Goal: Task Accomplishment & Management: Manage account settings

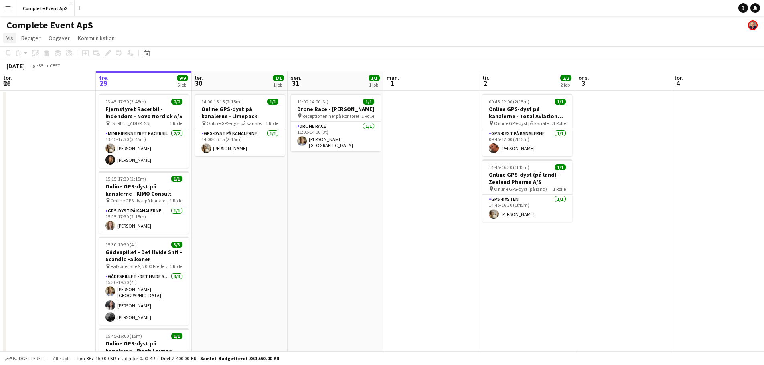
click at [11, 38] on span "Vis" at bounding box center [9, 37] width 7 height 7
click at [39, 89] on span "Månedsvisning" at bounding box center [28, 89] width 36 height 7
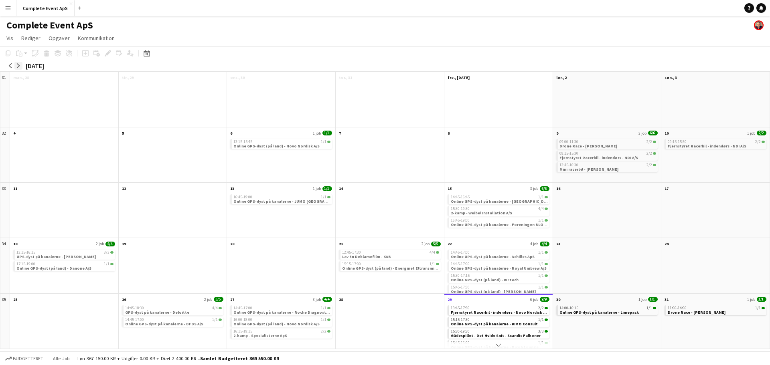
click at [20, 65] on app-icon "arrow-right" at bounding box center [18, 65] width 5 height 5
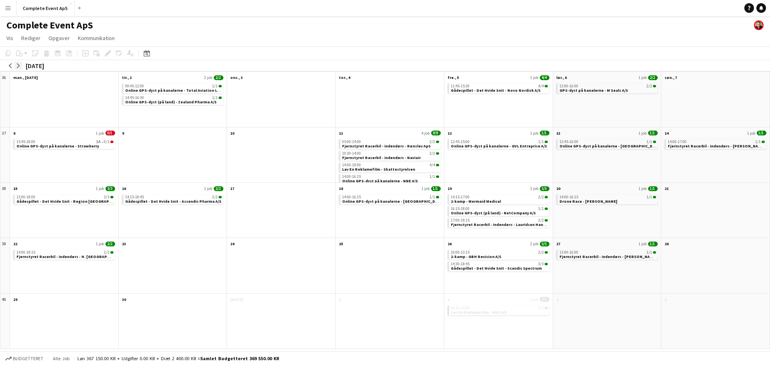
click at [18, 65] on app-icon "arrow-right" at bounding box center [18, 65] width 5 height 5
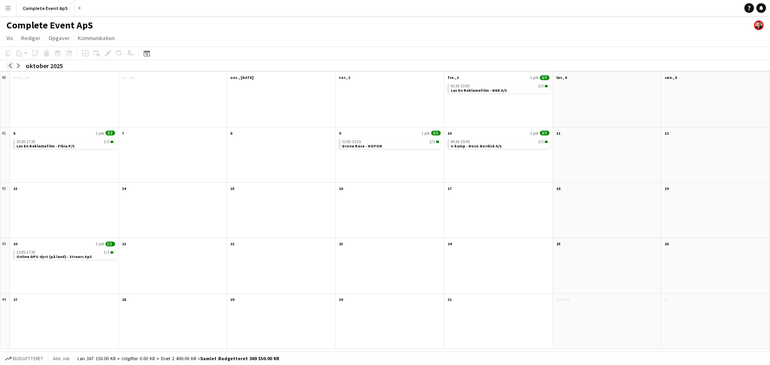
click at [10, 64] on app-icon "arrow-left" at bounding box center [10, 65] width 5 height 5
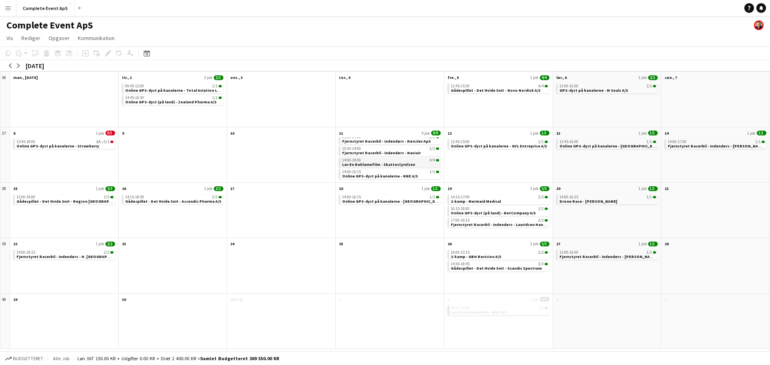
scroll to position [6, 0]
click at [71, 146] on span "Online GPS-dyst på kanalerne - Strawberry" at bounding box center [57, 146] width 83 height 5
click at [40, 10] on button "Complete Event ApS Luk" at bounding box center [45, 8] width 58 height 16
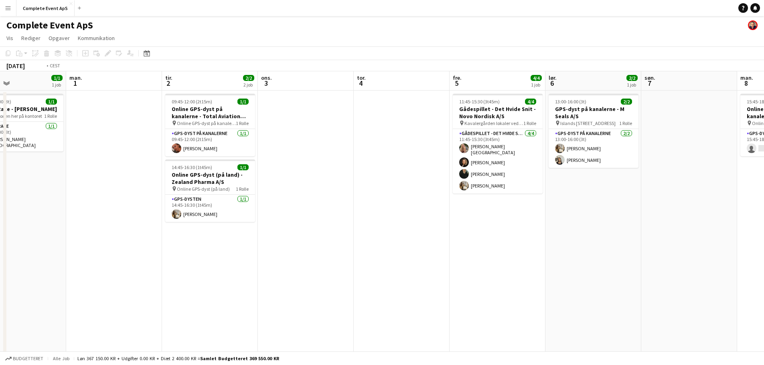
drag, startPoint x: 212, startPoint y: 206, endPoint x: 25, endPoint y: 185, distance: 188.4
click at [15, 186] on app-calendar-viewport "fre. 29 9/9 6 job lør. 30 1/1 1 job søn. 31 1/1 1 job man. 1 tir. 2 2/2 2 job o…" at bounding box center [382, 305] width 764 height 468
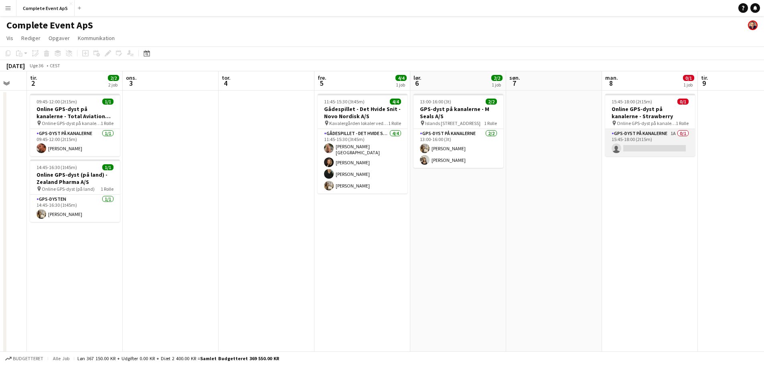
click at [649, 136] on app-card-role "GPS-dyst på kanalerne 1A 0/1 15:45-18:00 (2t15m) single-neutral-actions" at bounding box center [650, 142] width 90 height 27
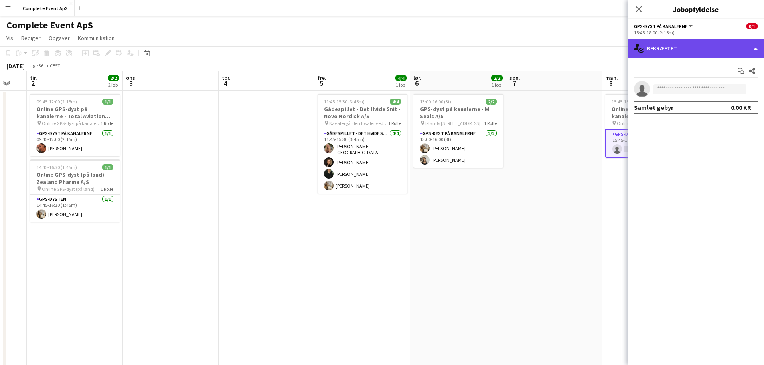
click at [695, 55] on div "single-neutral-actions-check-2 Bekræftet" at bounding box center [696, 48] width 136 height 19
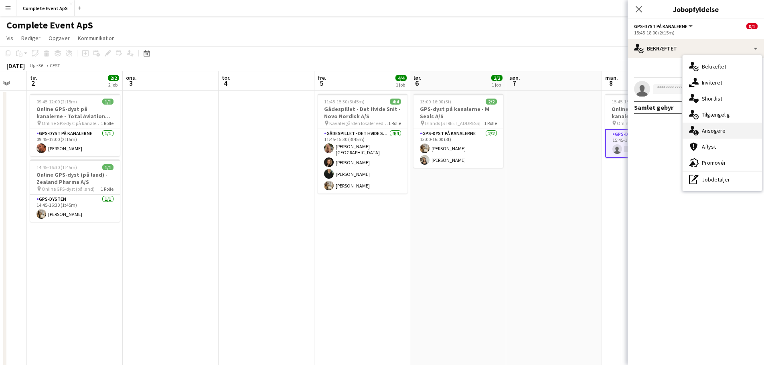
click at [724, 126] on div "single-neutral-actions-information Ansøgere" at bounding box center [722, 131] width 79 height 16
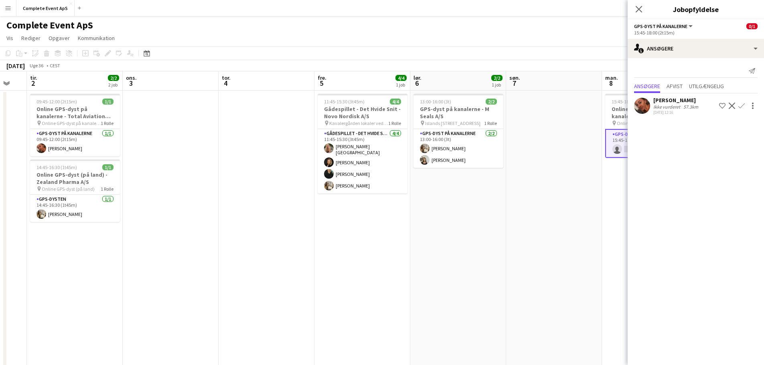
click at [737, 103] on button "Bekræft" at bounding box center [742, 106] width 10 height 10
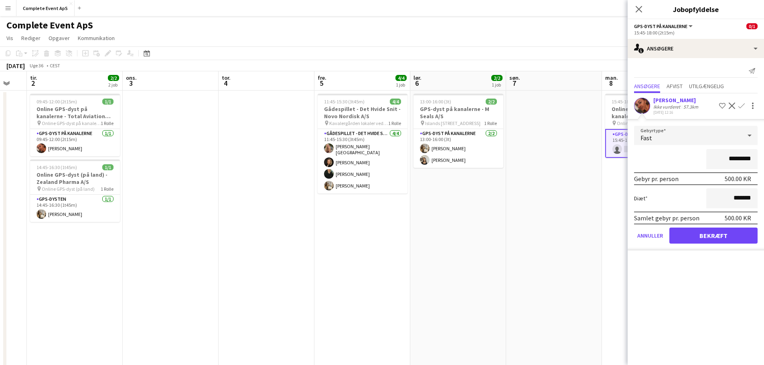
drag, startPoint x: 718, startPoint y: 163, endPoint x: 746, endPoint y: 164, distance: 27.3
click at [746, 164] on input "*********" at bounding box center [731, 159] width 51 height 20
type input "********"
click at [707, 234] on button "Bekræft" at bounding box center [713, 236] width 88 height 16
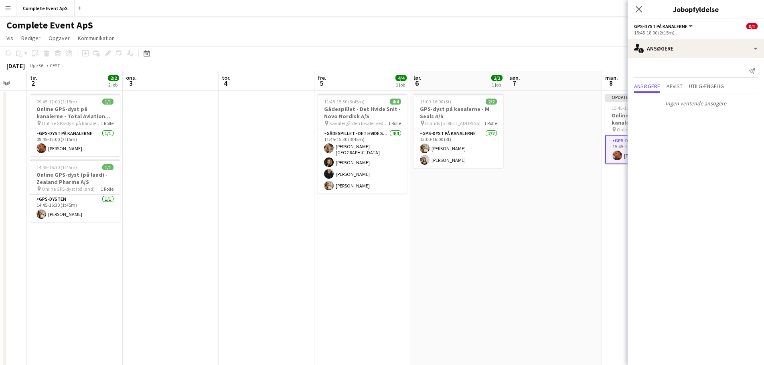
click at [587, 199] on app-date-cell at bounding box center [554, 315] width 96 height 449
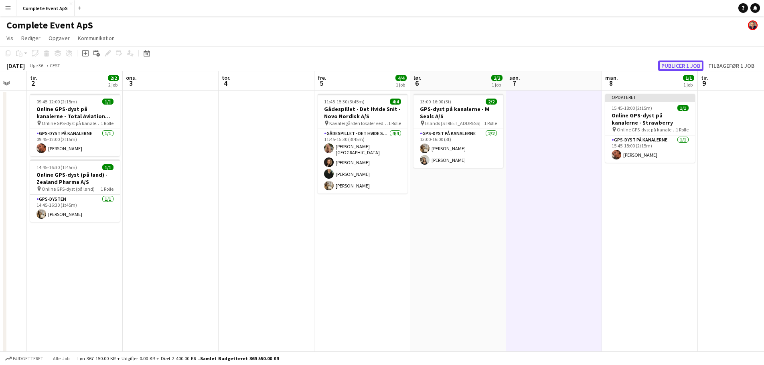
click at [684, 65] on button "Publicer 1 job" at bounding box center [680, 66] width 45 height 10
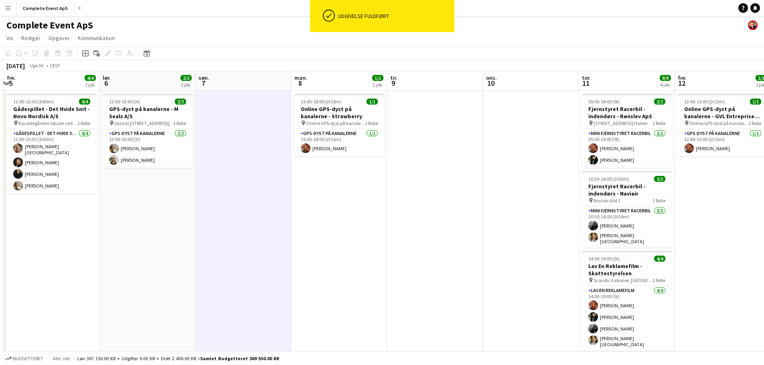
drag, startPoint x: 619, startPoint y: 201, endPoint x: 144, endPoint y: 166, distance: 476.1
click at [115, 167] on app-calendar-viewport "tir. 2 2/2 2 job ons. 3 tor. 4 fre. 5 4/4 1 job lør. 6 2/2 1 job søn. 7 man. 8 …" at bounding box center [382, 305] width 764 height 468
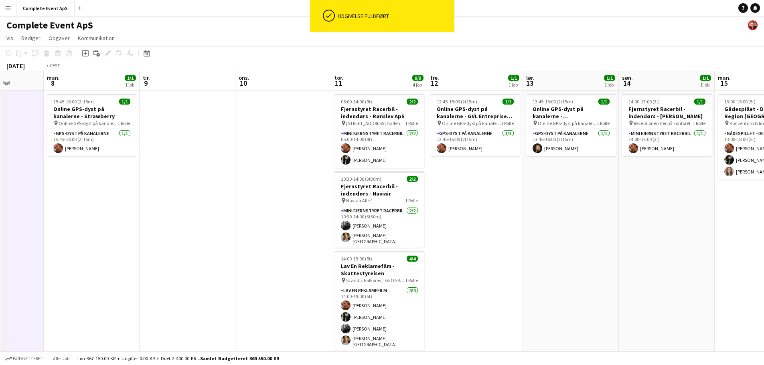
drag, startPoint x: 597, startPoint y: 227, endPoint x: 133, endPoint y: 184, distance: 466.0
click at [127, 184] on app-calendar-viewport "tor. 4 fre. 5 4/4 1 job lør. 6 2/2 1 job søn. 7 man. 8 1/1 1 job tir. 9 ons. 10…" at bounding box center [382, 305] width 764 height 468
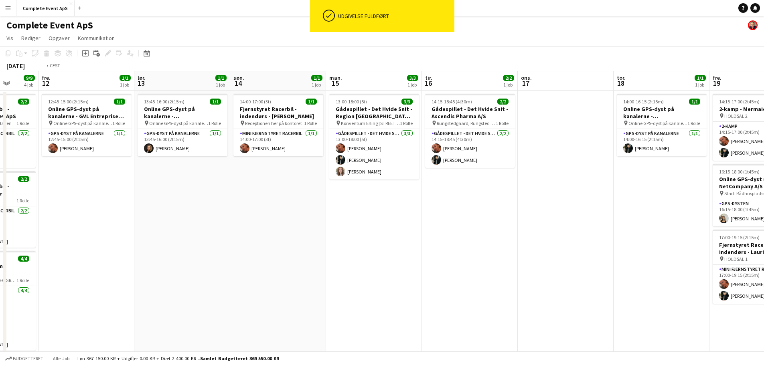
drag, startPoint x: 559, startPoint y: 228, endPoint x: 258, endPoint y: 195, distance: 302.2
click at [268, 197] on app-calendar-viewport "tir. 9 ons. 10 tor. 11 9/9 4 job fre. 12 1/1 1 job lør. 13 1/1 1 job søn. 14 1/…" at bounding box center [382, 305] width 764 height 468
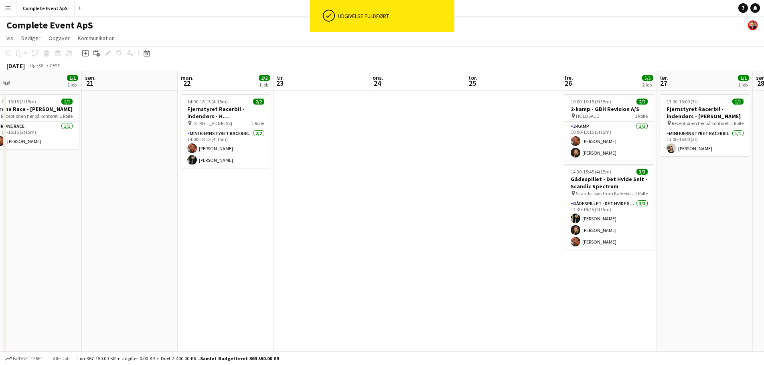
drag, startPoint x: 398, startPoint y: 229, endPoint x: 177, endPoint y: 201, distance: 222.7
click at [180, 205] on app-calendar-viewport "tor. 18 1/1 1 job fre. 19 5/5 3 job lør. 20 1/1 1 job søn. 21 man. 22 2/2 1 job…" at bounding box center [382, 305] width 764 height 468
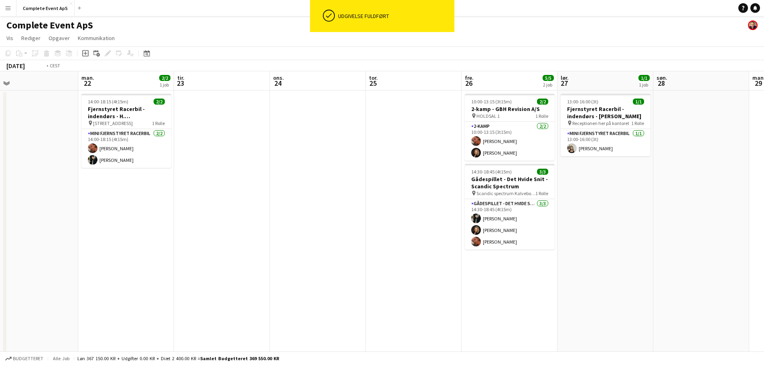
drag, startPoint x: 591, startPoint y: 235, endPoint x: 162, endPoint y: 197, distance: 430.1
click at [101, 192] on app-calendar-viewport "fre. 19 5/5 3 job lør. 20 1/1 1 job søn. 21 man. 22 2/2 1 job tir. 23 ons. 24 t…" at bounding box center [382, 305] width 764 height 468
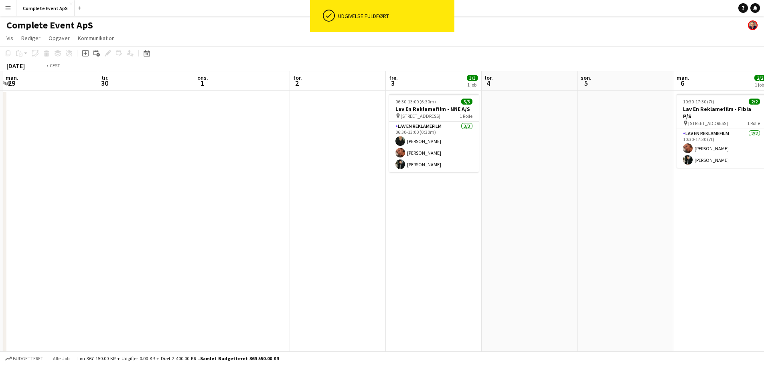
drag, startPoint x: 586, startPoint y: 240, endPoint x: 98, endPoint y: 186, distance: 490.6
click at [132, 193] on app-calendar-viewport "fre. 26 5/5 2 job lør. 27 1/1 1 job søn. 28 man. 29 tir. 30 ons. 1 tor. 2 fre. …" at bounding box center [382, 305] width 764 height 468
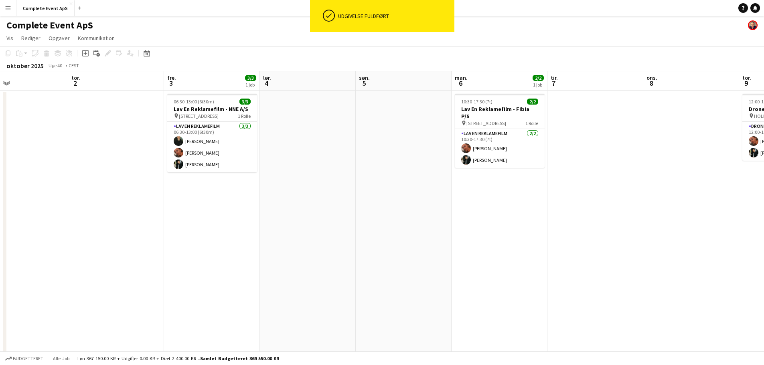
drag, startPoint x: 523, startPoint y: 226, endPoint x: 168, endPoint y: 188, distance: 357.7
click at [176, 189] on app-calendar-viewport "man. 29 tir. 30 ons. 1 tor. 2 fre. 3 3/3 1 job lør. 4 søn. 5 man. 6 2/2 1 job t…" at bounding box center [382, 305] width 764 height 468
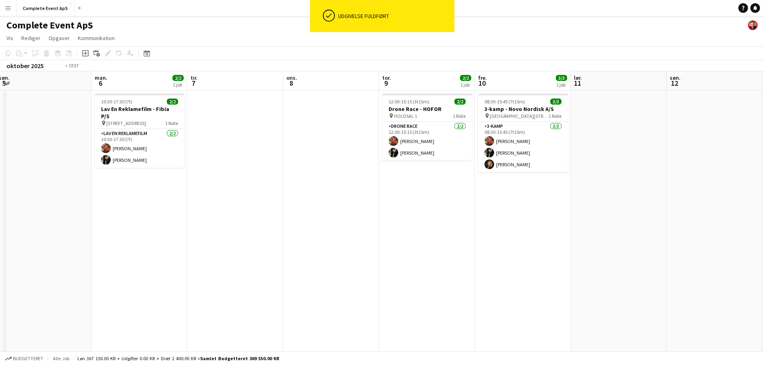
drag, startPoint x: 613, startPoint y: 227, endPoint x: 108, endPoint y: 178, distance: 506.9
click at [107, 179] on app-calendar-viewport "fre. 3 3/3 1 job lør. 4 søn. 5 man. 6 2/2 1 job tir. 7 ons. 8 tor. 9 2/2 1 job …" at bounding box center [382, 305] width 764 height 468
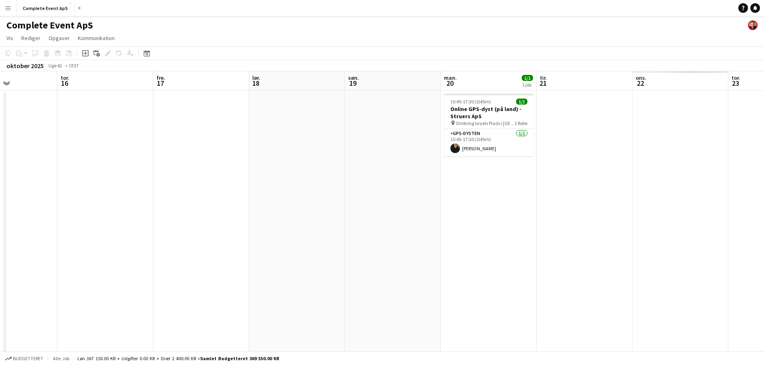
drag, startPoint x: 292, startPoint y: 191, endPoint x: 282, endPoint y: 190, distance: 9.3
click at [107, 169] on app-calendar-viewport "søn. 12 man. 13 tir. 14 ons. 15 tor. 16 fre. 17 lør. 18 søn. 19 man. 20 1/1 1 j…" at bounding box center [382, 305] width 764 height 468
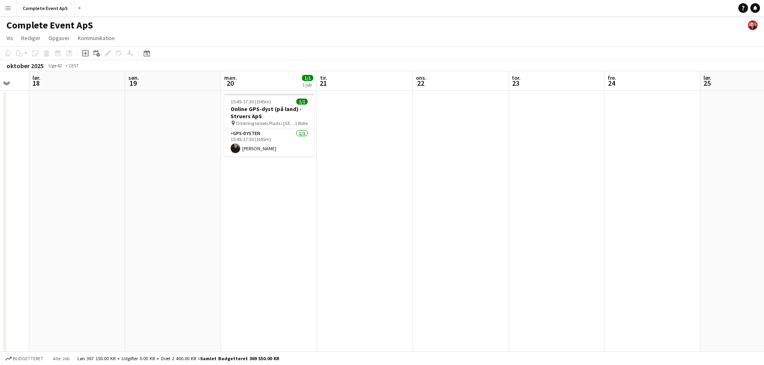
drag, startPoint x: 557, startPoint y: 209, endPoint x: 146, endPoint y: 130, distance: 417.8
click at [206, 172] on app-calendar-viewport "tir. 14 ons. 15 tor. 16 fre. 17 lør. 18 søn. 19 man. 20 1/1 1 job tir. 21 ons. …" at bounding box center [382, 305] width 764 height 468
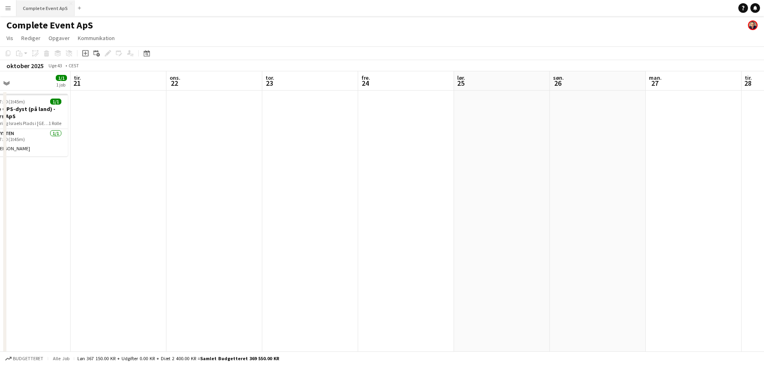
click at [34, 8] on button "Complete Event ApS Luk" at bounding box center [45, 8] width 58 height 16
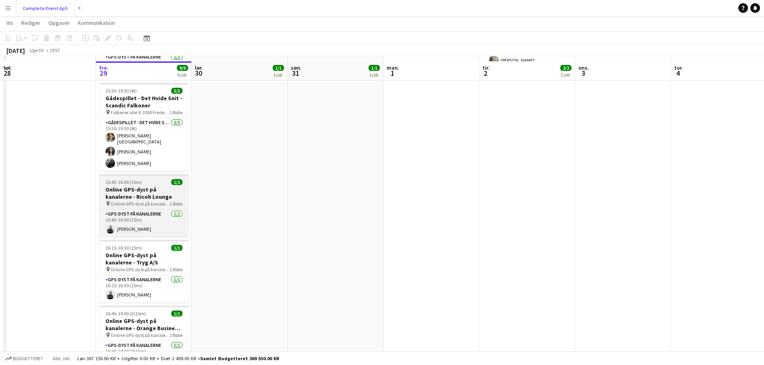
scroll to position [160, 0]
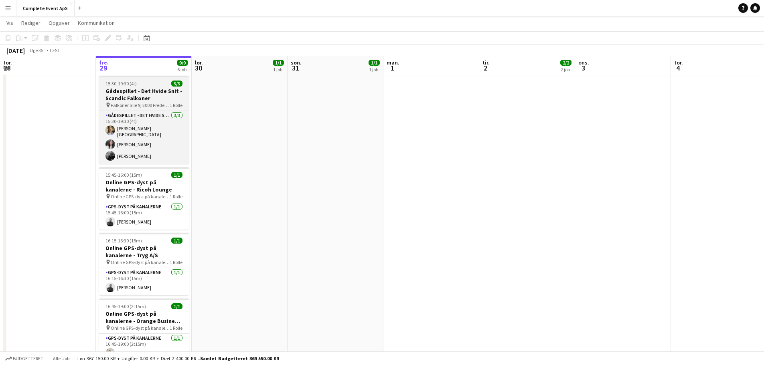
click at [158, 85] on div "15:30-19:30 (4t) 3/3" at bounding box center [144, 84] width 90 height 6
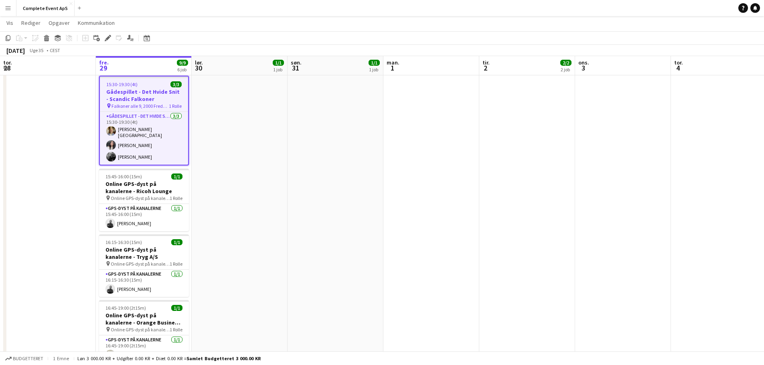
click at [158, 85] on div "15:30-19:30 (4t) 3/3" at bounding box center [144, 84] width 88 height 6
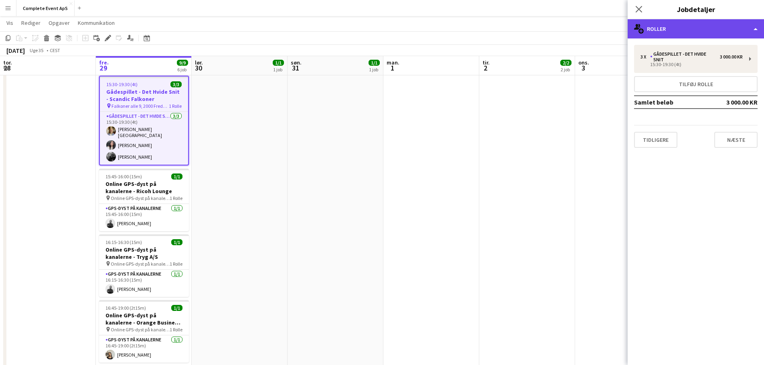
click at [687, 30] on div "multiple-users-add Roller" at bounding box center [696, 28] width 136 height 19
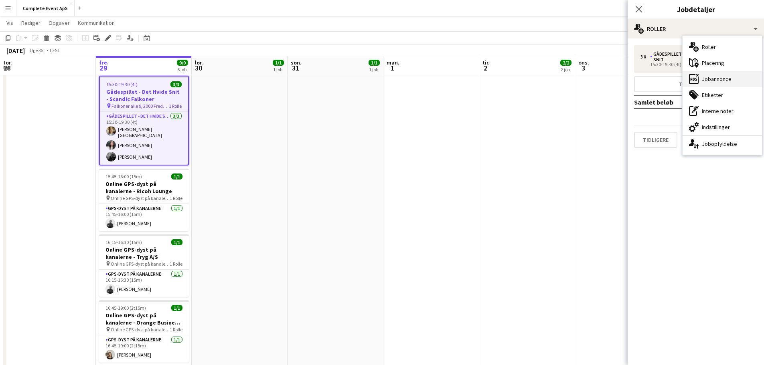
click at [723, 80] on div "ads-window Jobannonce" at bounding box center [722, 79] width 79 height 16
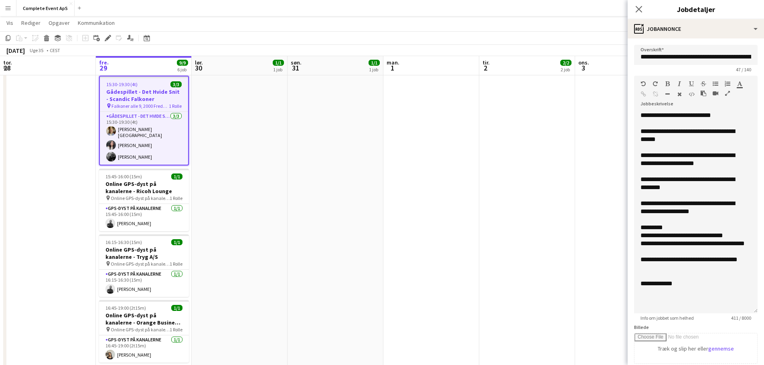
drag, startPoint x: 743, startPoint y: 167, endPoint x: 721, endPoint y: 321, distance: 155.6
click at [721, 321] on form "**********" at bounding box center [696, 294] width 136 height 499
click at [468, 156] on app-date-cell at bounding box center [431, 153] width 96 height 449
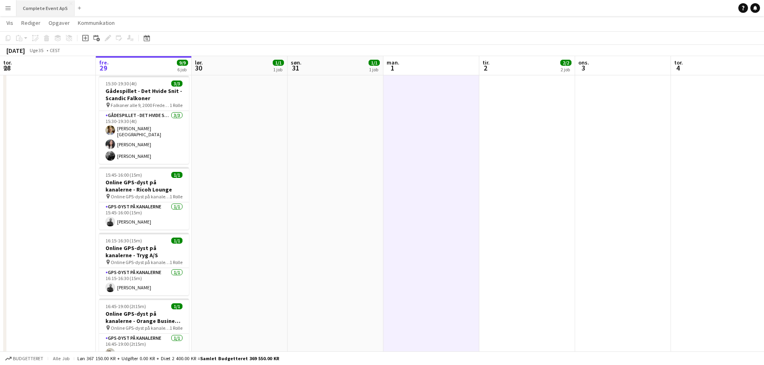
click at [57, 8] on button "Complete Event ApS Luk" at bounding box center [45, 8] width 58 height 16
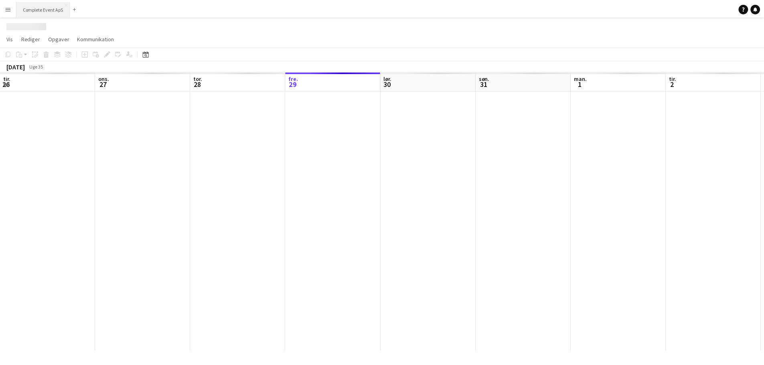
scroll to position [0, 192]
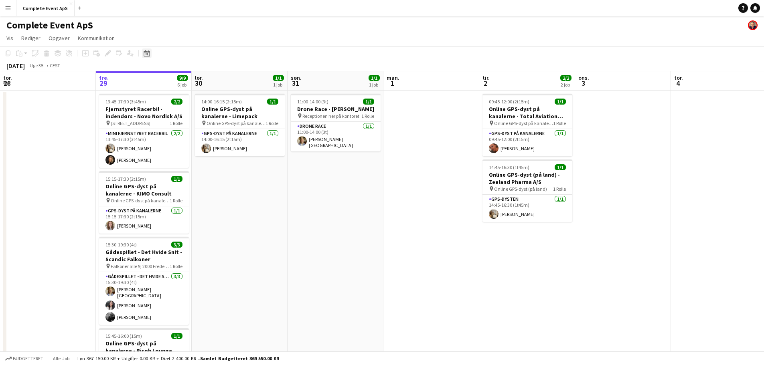
click at [146, 54] on icon at bounding box center [147, 54] width 3 height 3
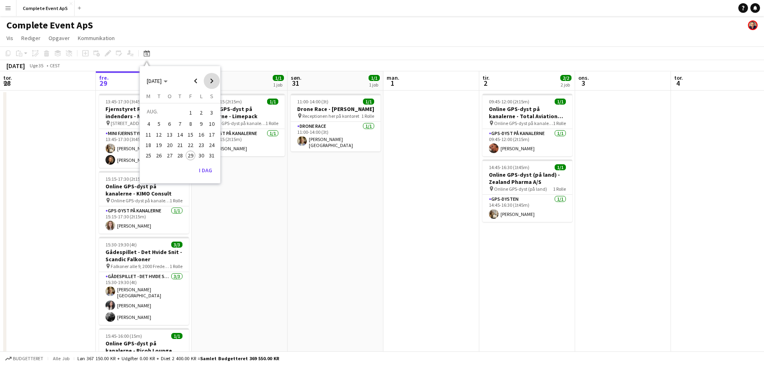
click at [213, 81] on span "Next month" at bounding box center [212, 81] width 16 height 16
click at [189, 132] on span "12" at bounding box center [191, 133] width 10 height 10
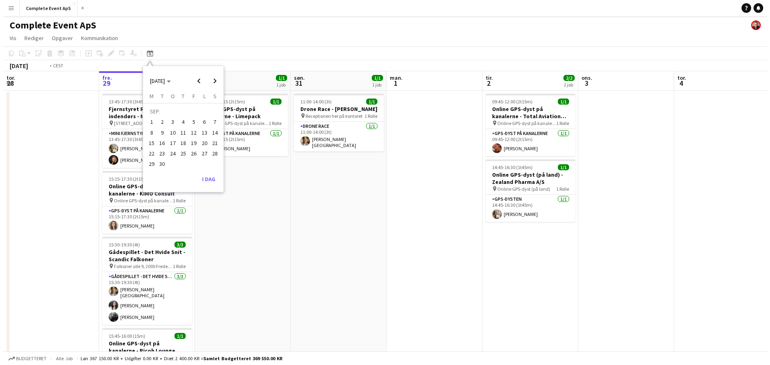
scroll to position [0, 276]
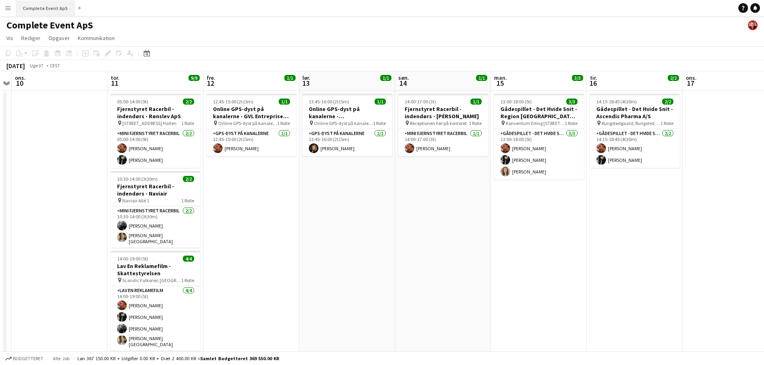
click at [51, 8] on button "Complete Event ApS Luk" at bounding box center [45, 8] width 58 height 16
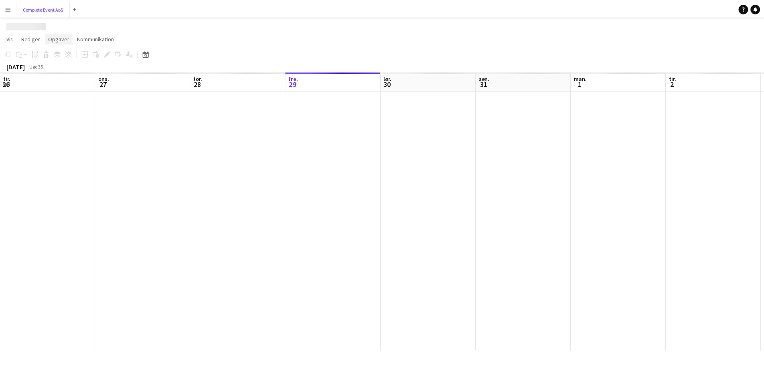
scroll to position [0, 192]
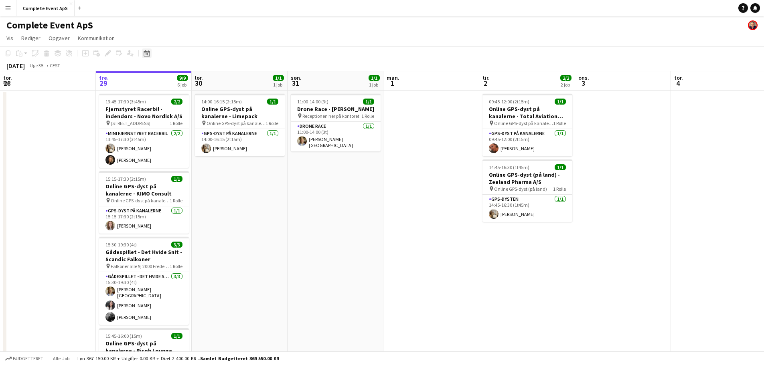
drag, startPoint x: 153, startPoint y: 51, endPoint x: 149, endPoint y: 52, distance: 4.0
click at [152, 51] on div "Datovælger [DATE] [DATE] mandag M tirsdag T onsdag O torsdag T fredag F lørdag …" at bounding box center [144, 54] width 18 height 10
click at [149, 52] on icon at bounding box center [147, 53] width 6 height 6
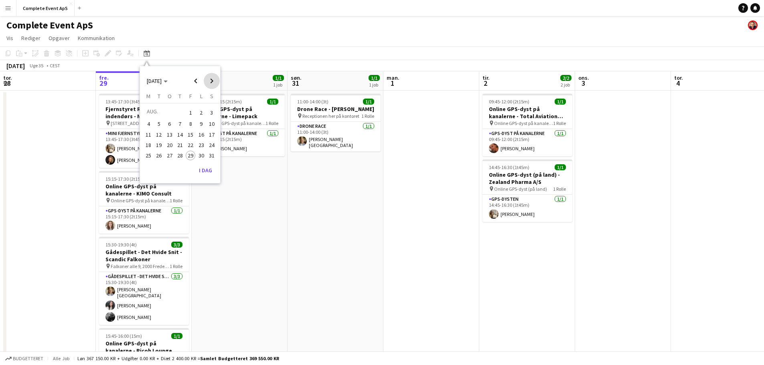
click at [211, 81] on span "Next month" at bounding box center [212, 81] width 16 height 16
click at [191, 131] on span "12" at bounding box center [191, 133] width 10 height 10
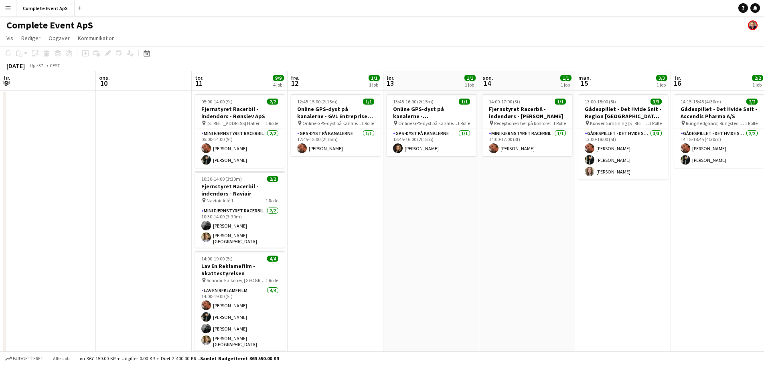
scroll to position [0, 276]
